Goal: Task Accomplishment & Management: Complete application form

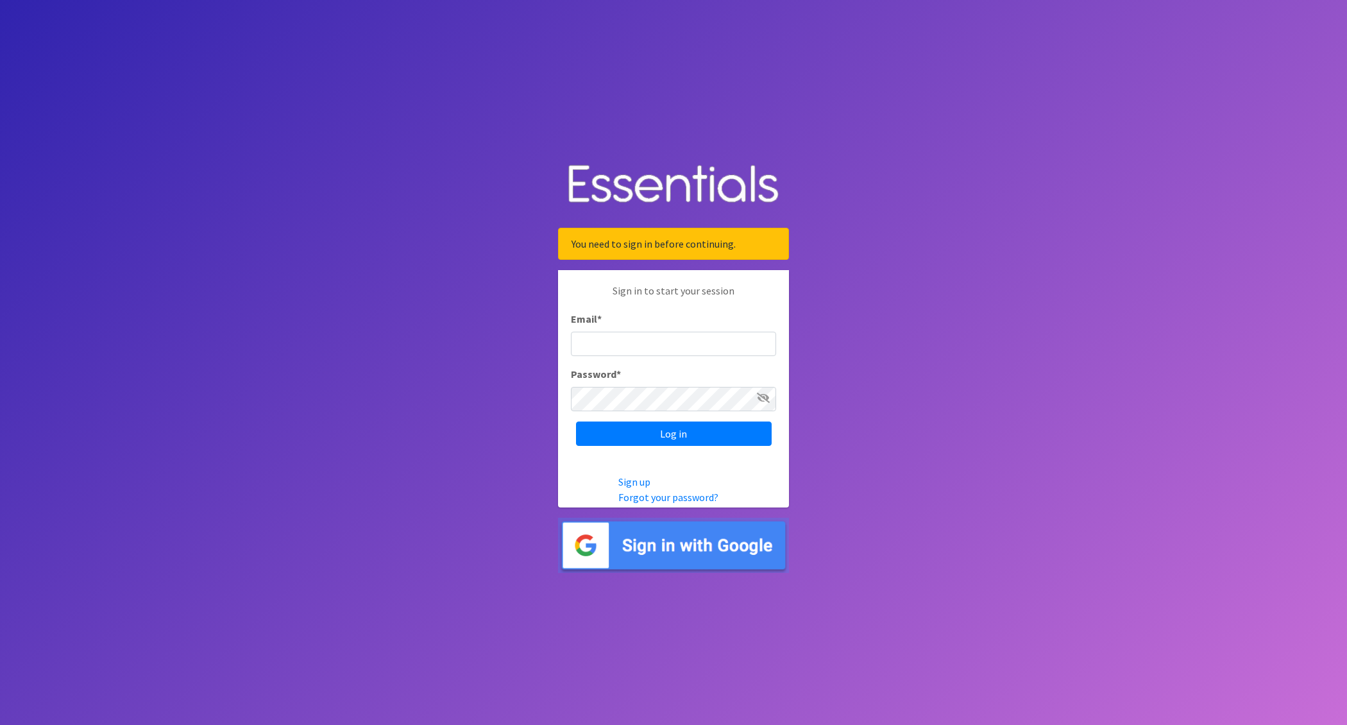
type input "nick@coverdgc.org"
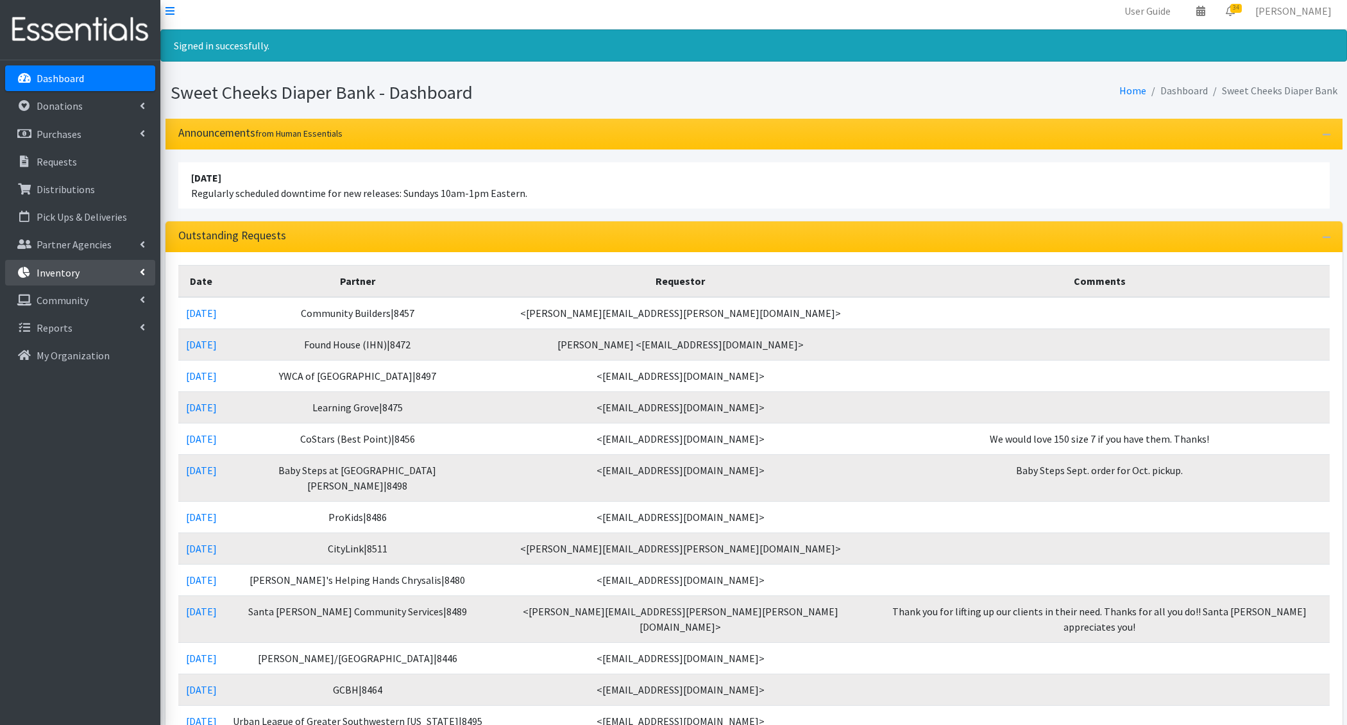
scroll to position [11, 0]
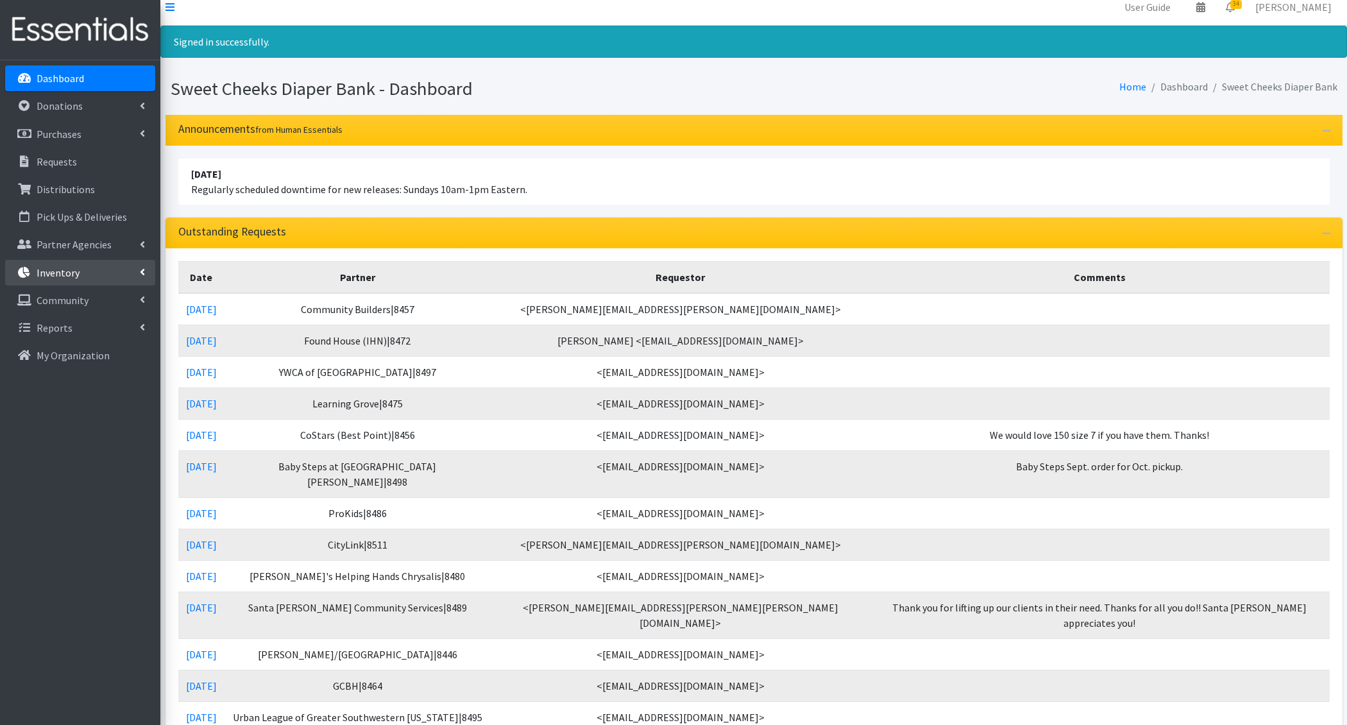
click at [69, 270] on p "Inventory" at bounding box center [58, 272] width 43 height 13
click at [117, 388] on link "Storage Locations" at bounding box center [80, 383] width 150 height 26
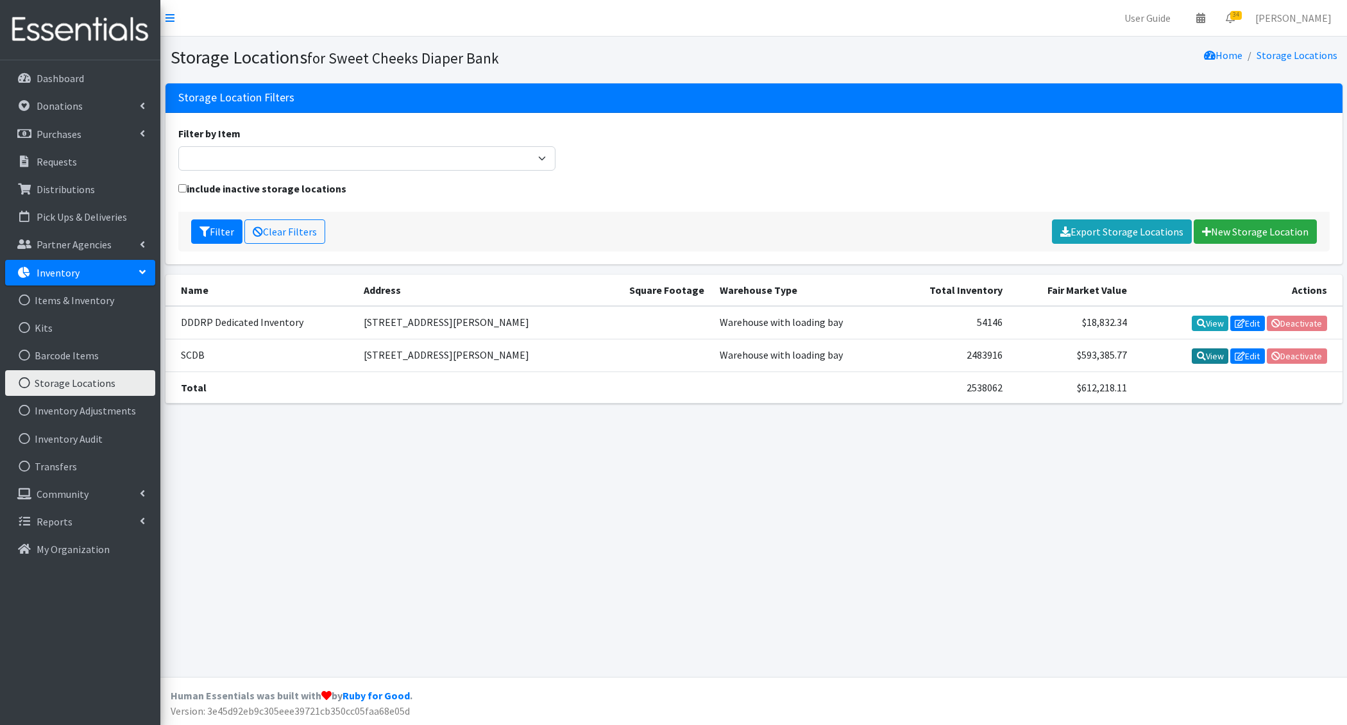
click at [1200, 357] on icon at bounding box center [1201, 356] width 9 height 9
click at [1202, 319] on icon at bounding box center [1201, 323] width 9 height 9
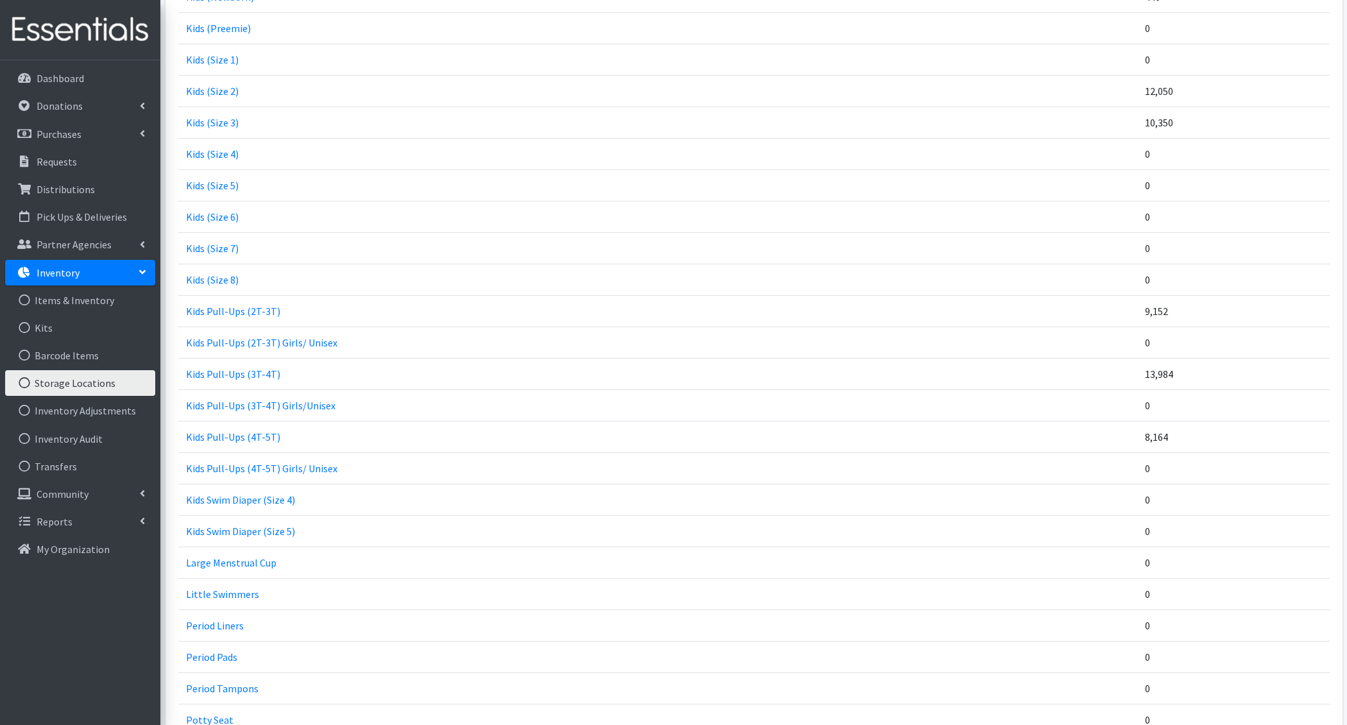
scroll to position [1052, 0]
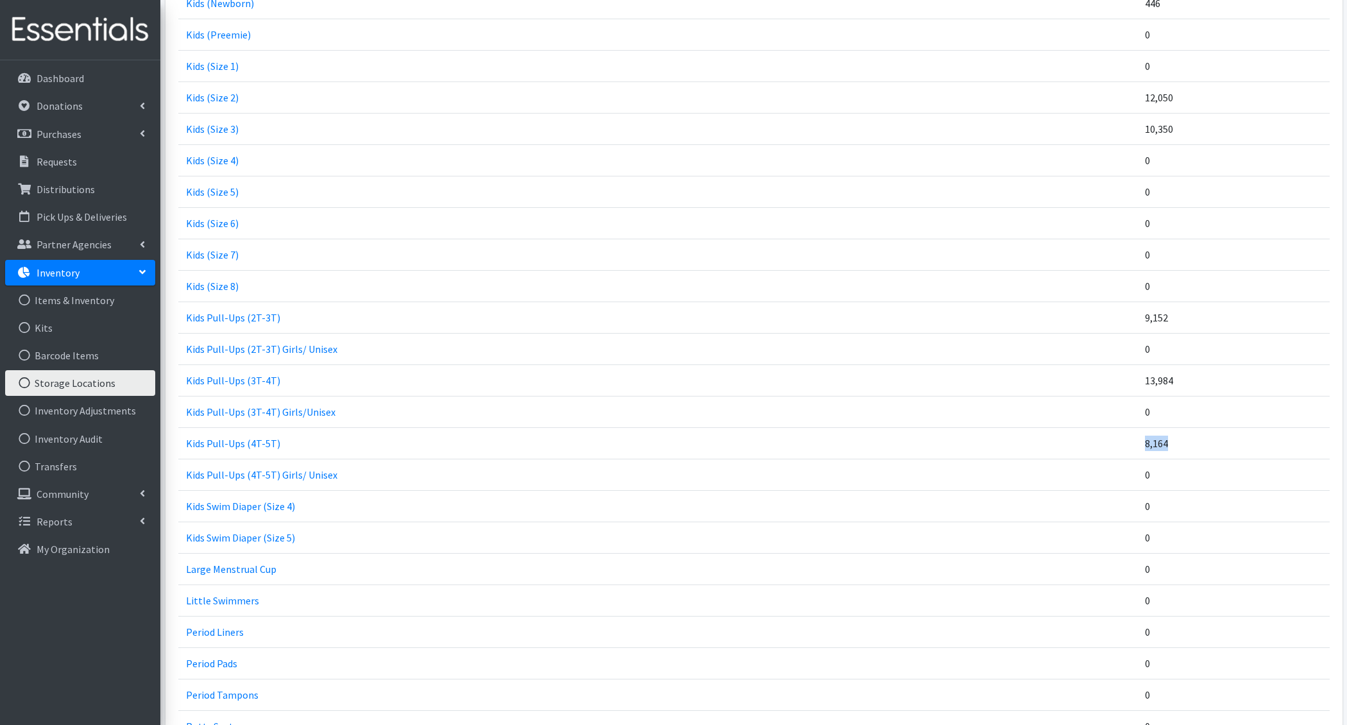
drag, startPoint x: 1175, startPoint y: 433, endPoint x: 1111, endPoint y: 432, distance: 64.2
click at [1111, 432] on tr "Kids Pull-Ups (4T-5T) 8,164" at bounding box center [754, 442] width 1152 height 31
click at [1111, 432] on td "Kids Pull-Ups (4T-5T)" at bounding box center [657, 442] width 959 height 31
click at [76, 462] on link "Transfers" at bounding box center [80, 467] width 150 height 26
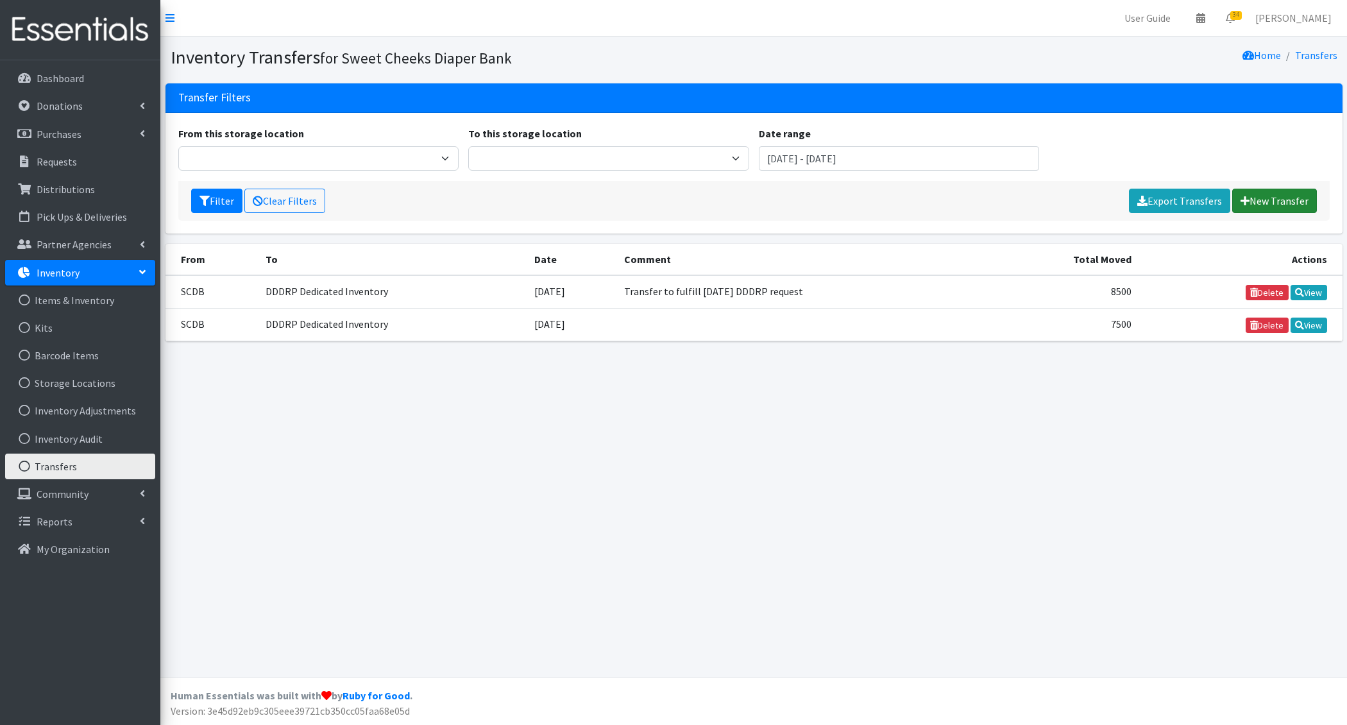
click at [1248, 201] on icon at bounding box center [1245, 201] width 9 height 10
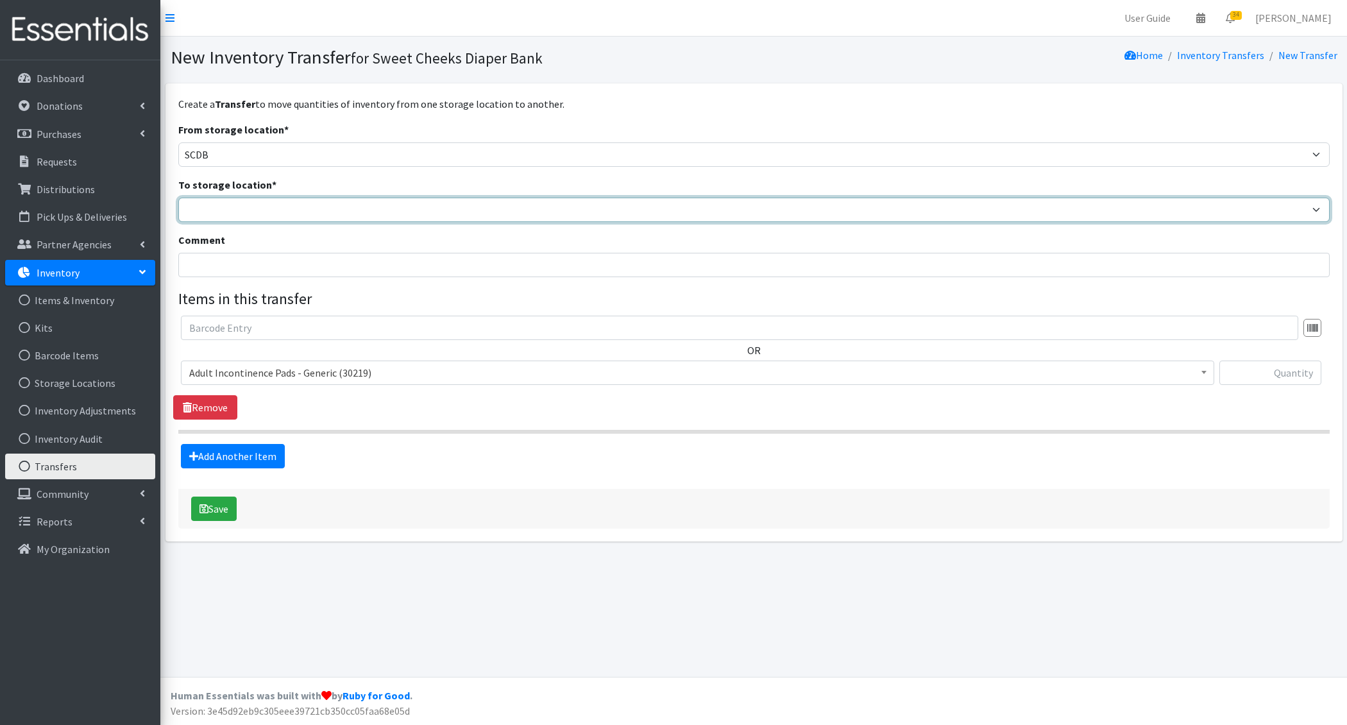
click at [232, 208] on select "DDDRP Dedicated Inventory SCDB" at bounding box center [754, 210] width 1152 height 24
select select "411"
click at [178, 198] on select "DDDRP Dedicated Inventory SCDB" at bounding box center [754, 210] width 1152 height 24
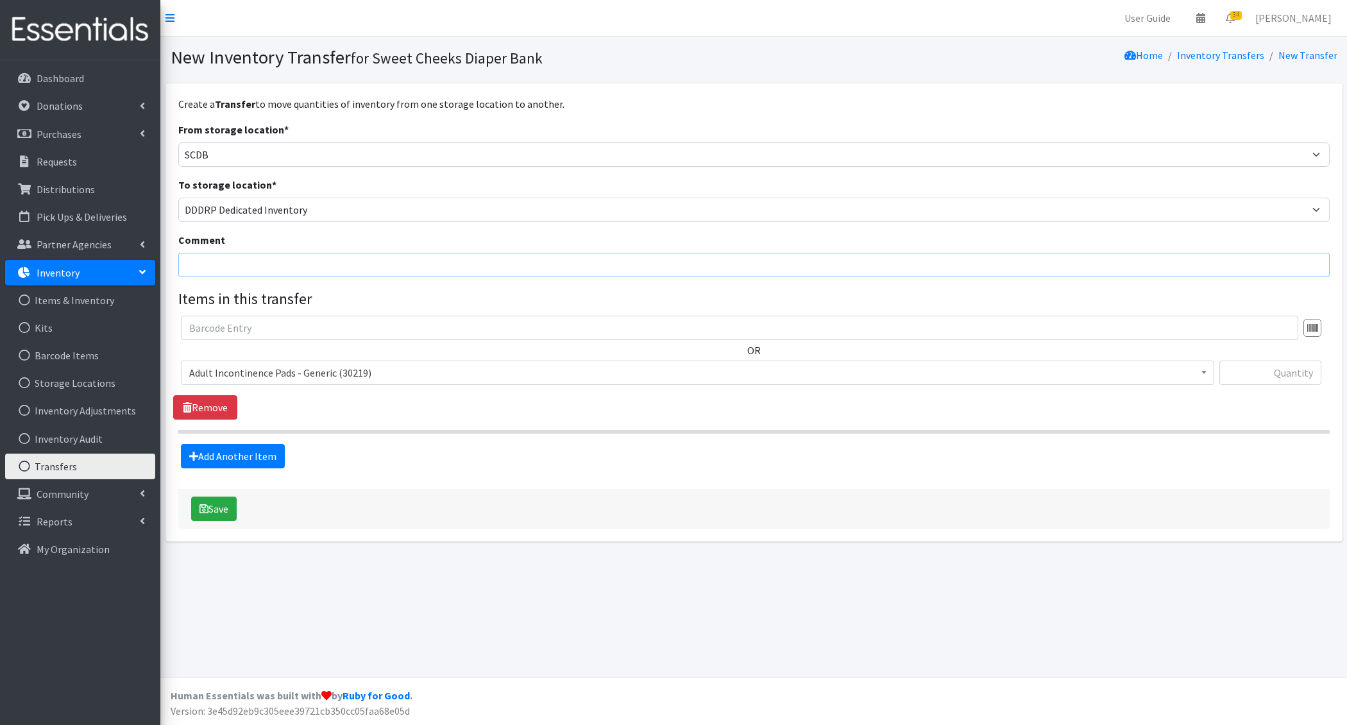
click at [246, 262] on input "Comment" at bounding box center [754, 265] width 1152 height 24
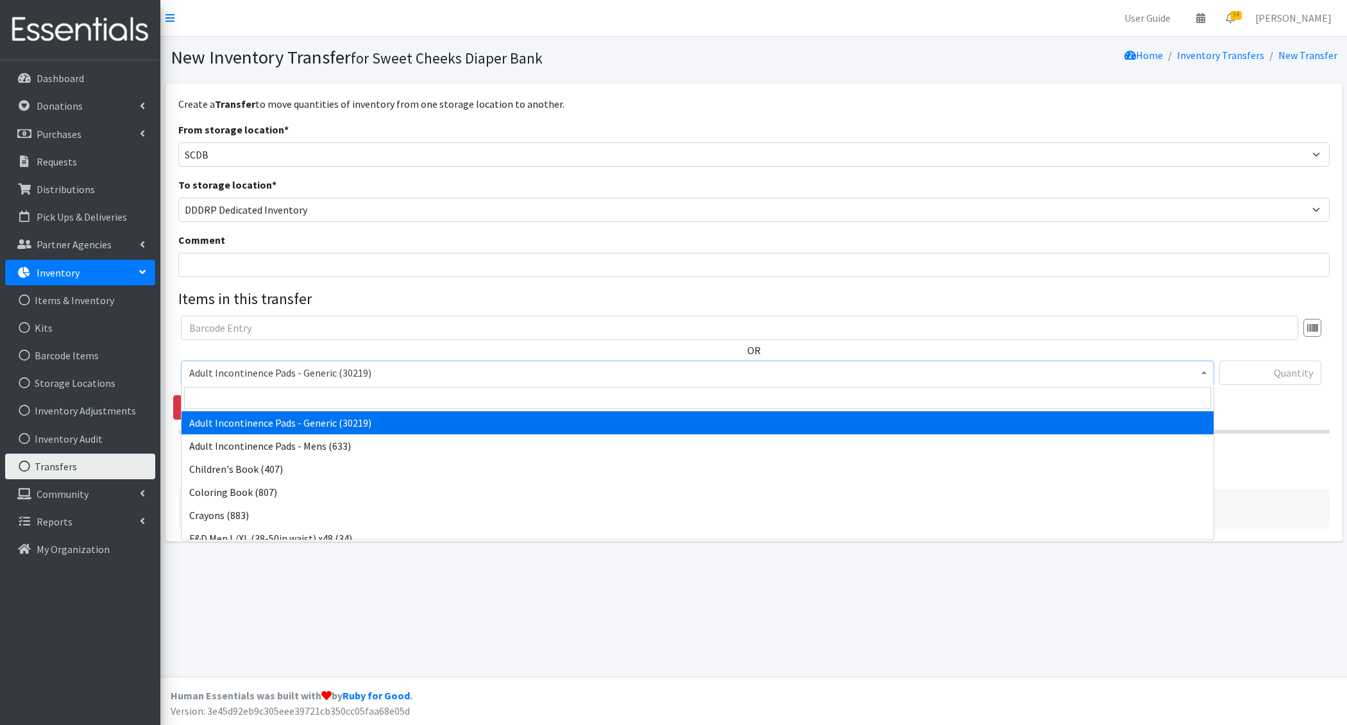
click at [269, 382] on span "Adult Incontinence Pads - Generic (30219)" at bounding box center [698, 373] width 1034 height 24
click at [269, 396] on input "search" at bounding box center [697, 398] width 1027 height 22
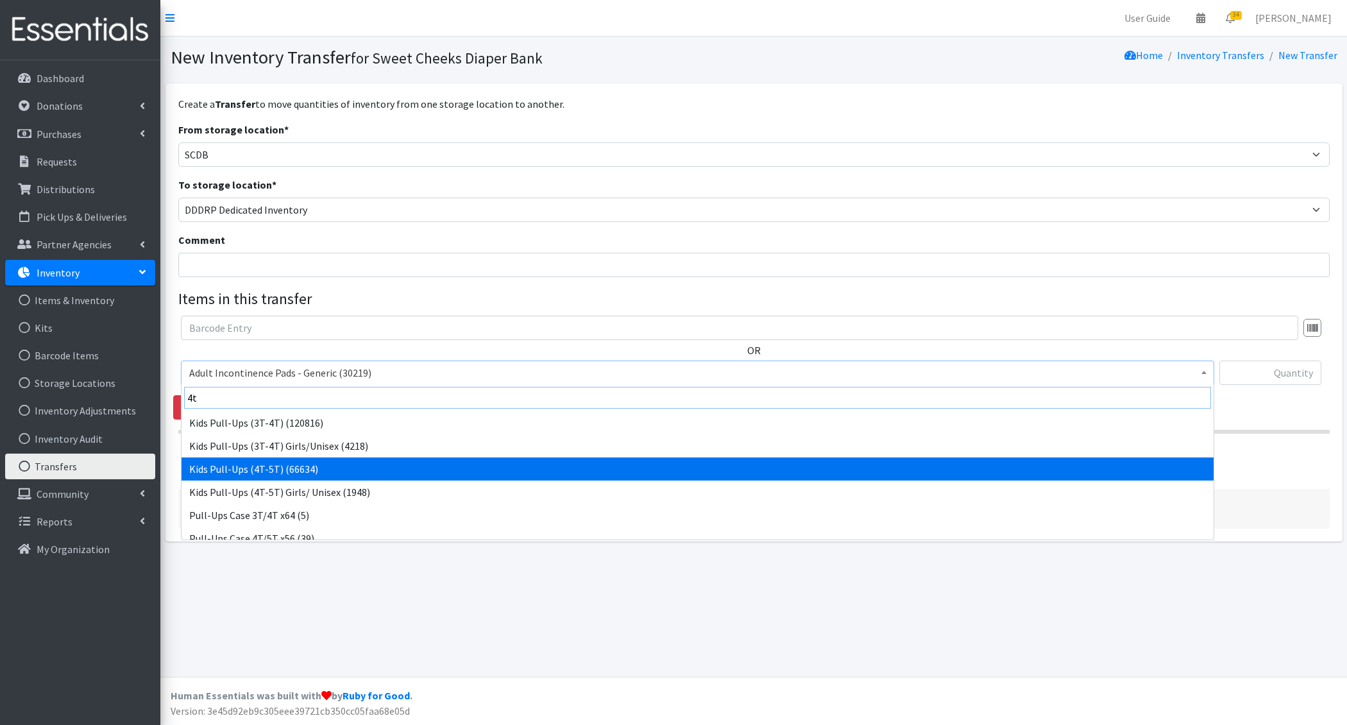
type input "4t"
select select "1412"
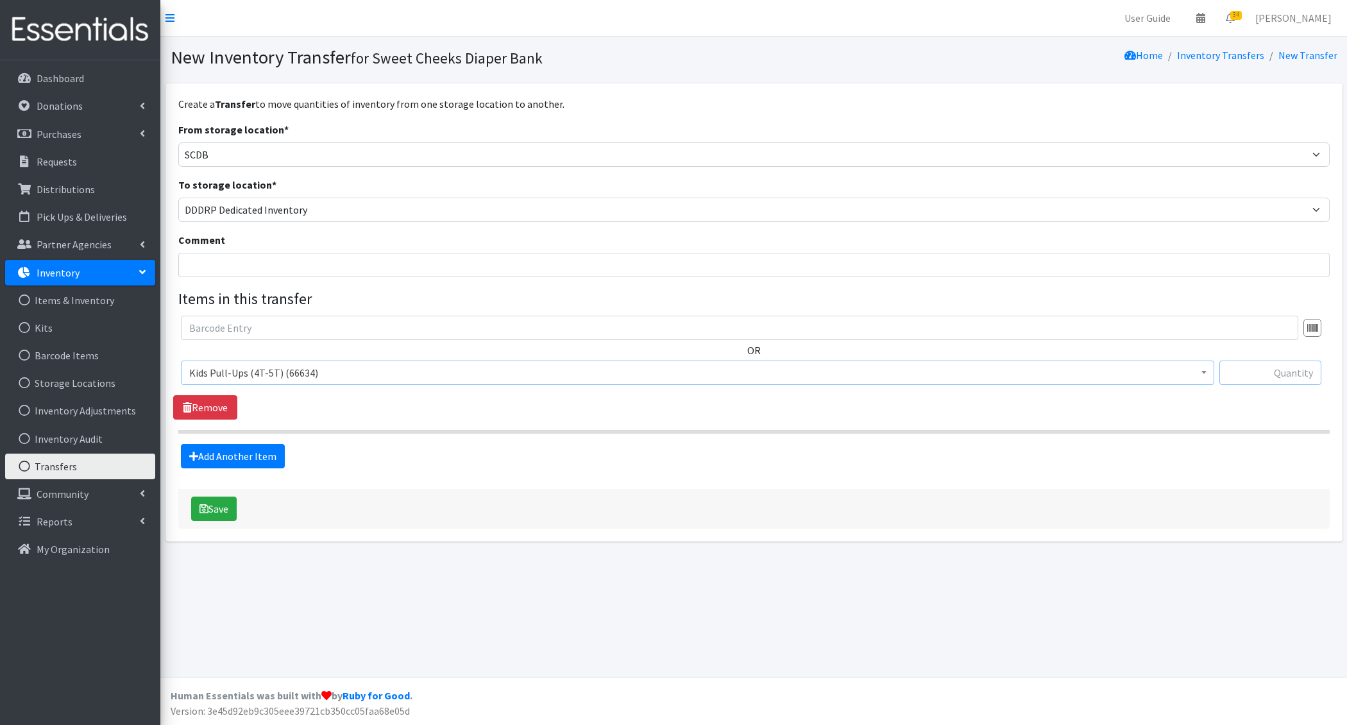
click at [1253, 372] on input "text" at bounding box center [1271, 373] width 102 height 24
type input "1836"
click at [421, 268] on input "Comment" at bounding box center [754, 265] width 1152 height 24
type input "Transfer to DDDRP inventory for [DATE] distribution"
click at [212, 503] on button "Save" at bounding box center [214, 509] width 46 height 24
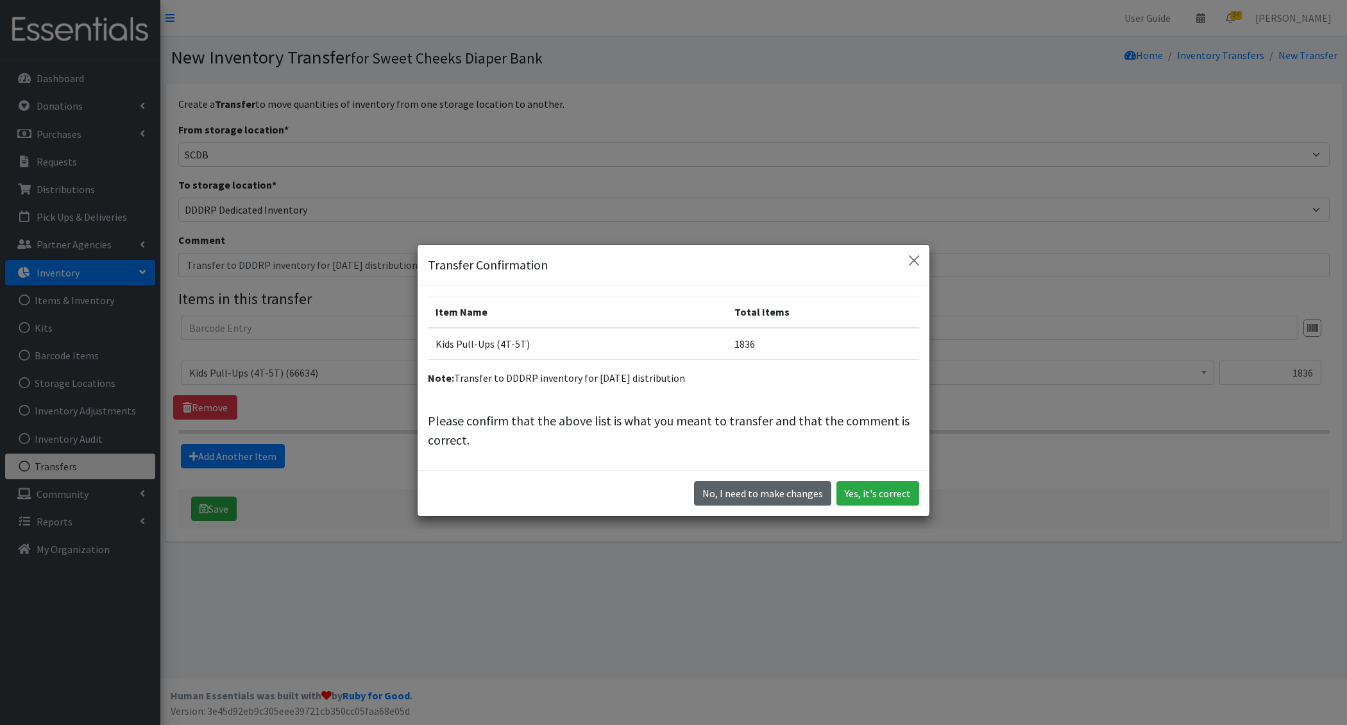
click at [757, 494] on button "No, I need to make changes" at bounding box center [762, 493] width 137 height 24
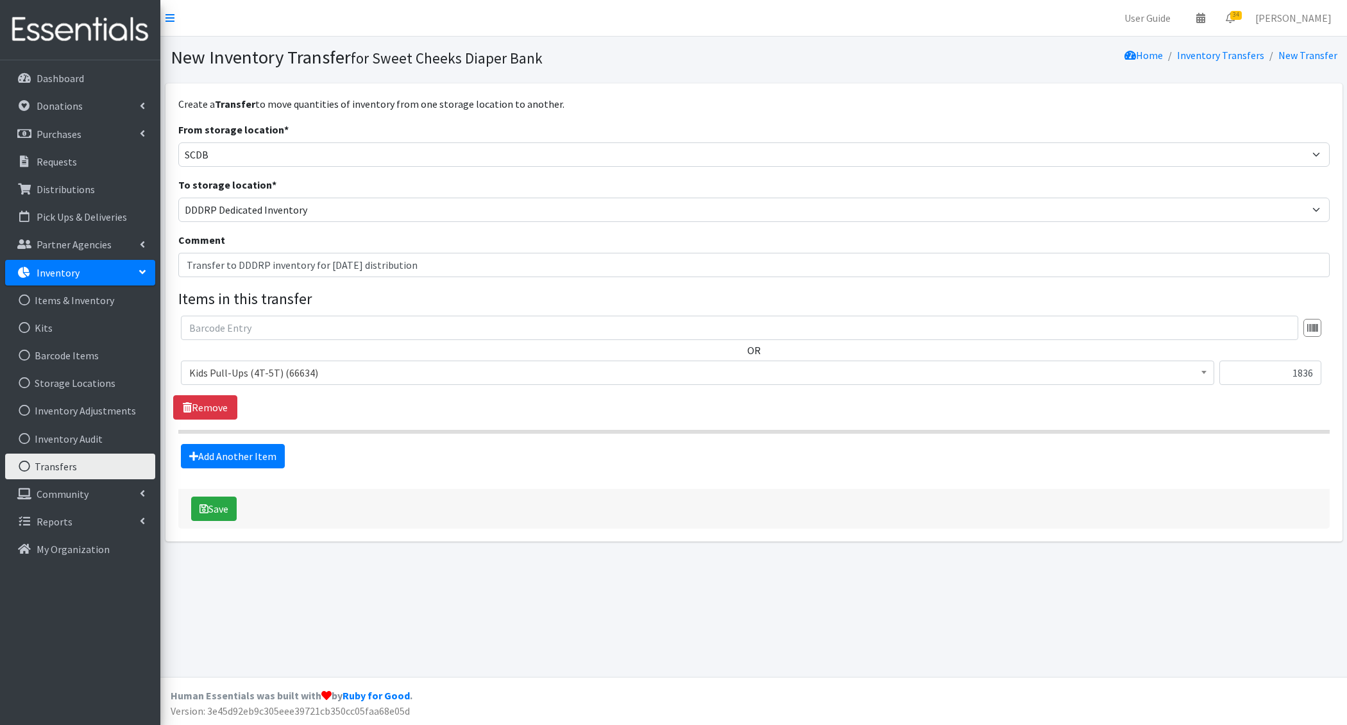
click at [289, 463] on div "Add Another Item" at bounding box center [754, 456] width 1146 height 24
click at [267, 462] on link "Add Another Item" at bounding box center [233, 456] width 104 height 24
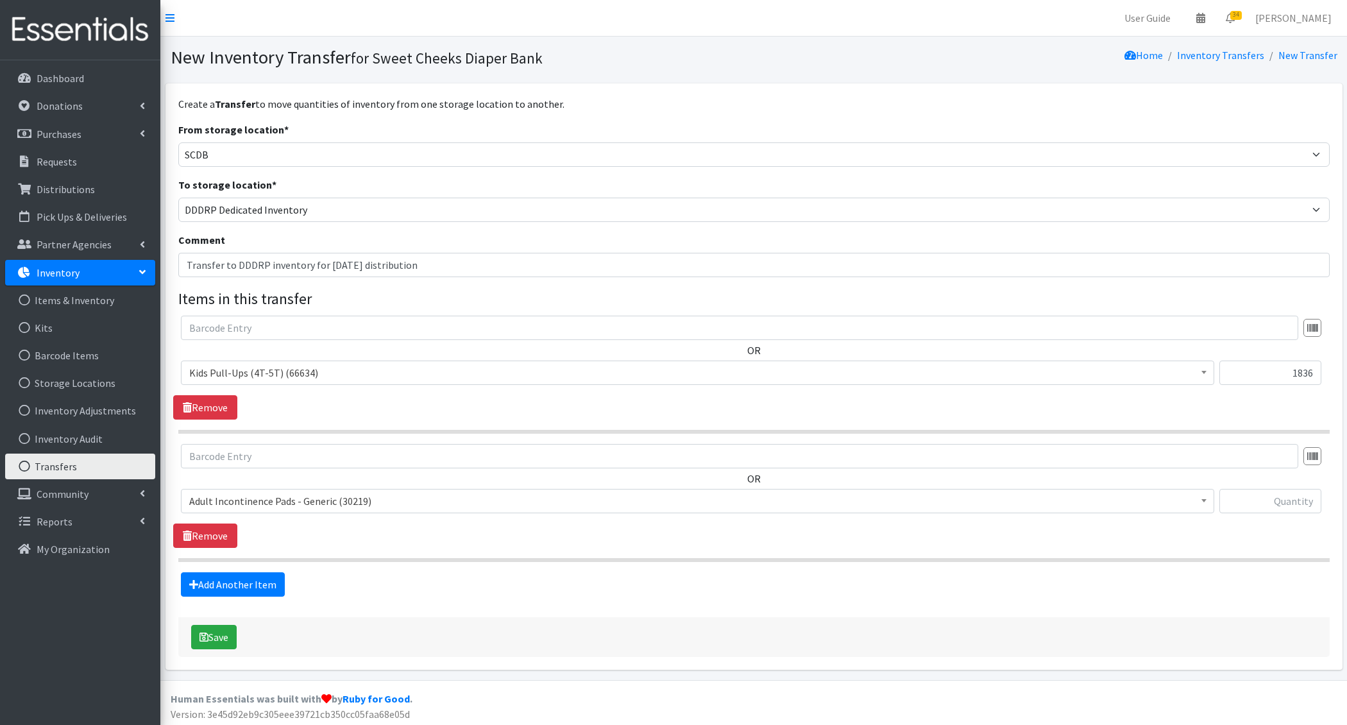
click at [255, 496] on span "Adult Incontinence Pads - Generic (30219)" at bounding box center [697, 501] width 1017 height 18
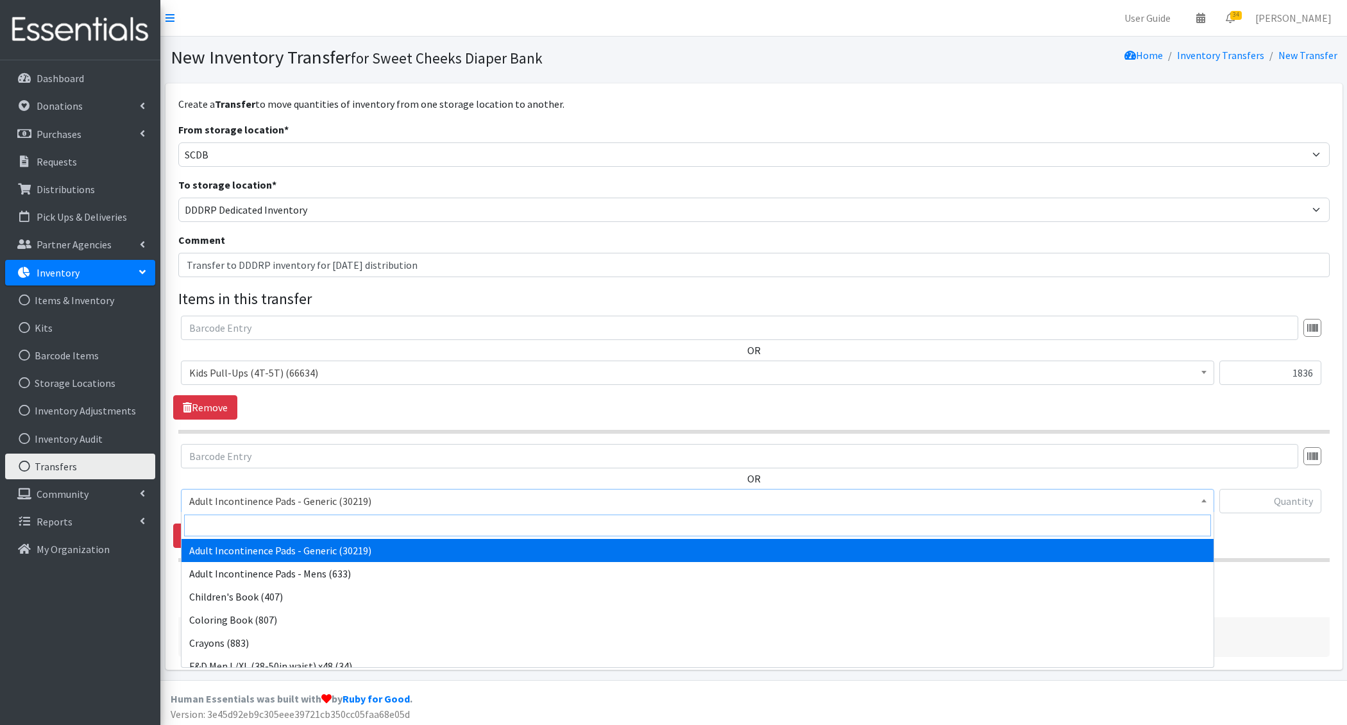
click at [287, 532] on input "search" at bounding box center [697, 526] width 1027 height 22
type input "e 6"
select select "1216"
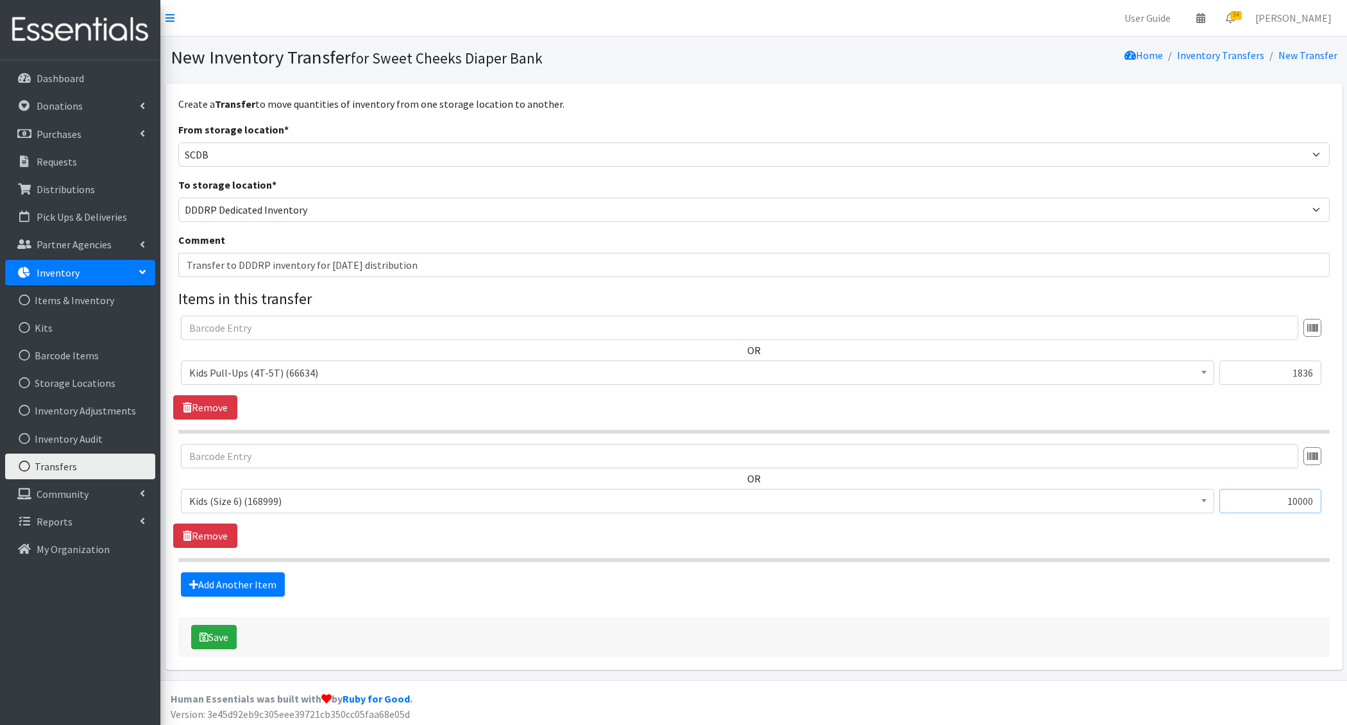
type input "10000"
click at [316, 608] on div "Create a Transfer to move quantities of inventory from one storage location to …" at bounding box center [754, 376] width 1152 height 561
click at [212, 643] on button "Save" at bounding box center [214, 637] width 46 height 24
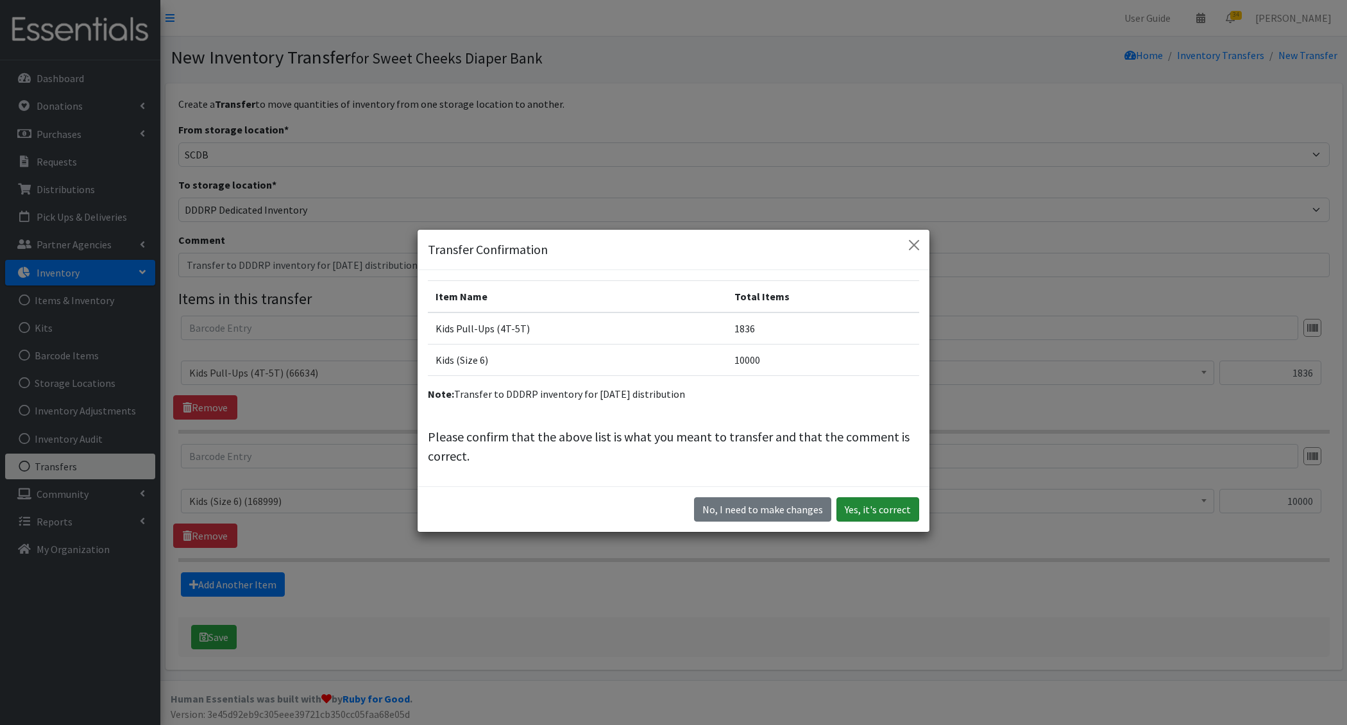
click at [896, 510] on button "Yes, it's correct" at bounding box center [878, 509] width 83 height 24
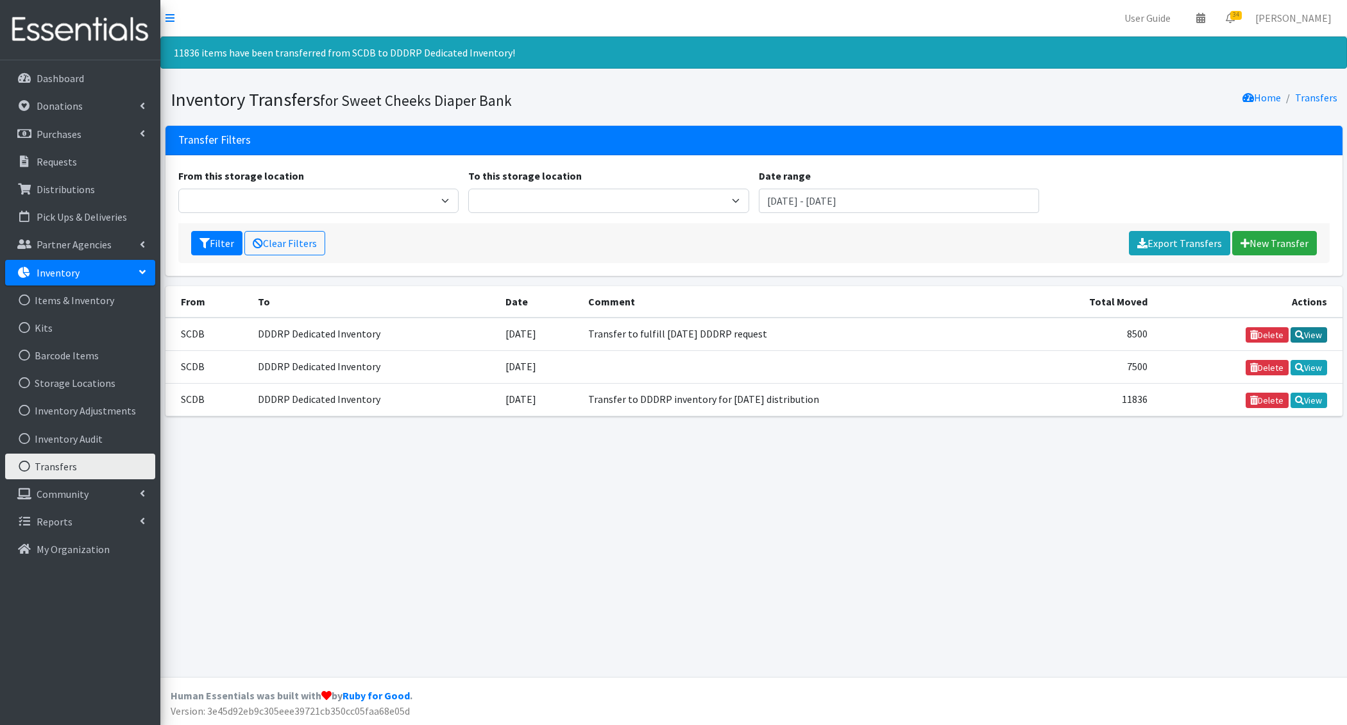
click at [1307, 334] on link "View" at bounding box center [1309, 334] width 37 height 15
click at [1309, 393] on link "View" at bounding box center [1309, 400] width 37 height 15
